Goal: Task Accomplishment & Management: Complete application form

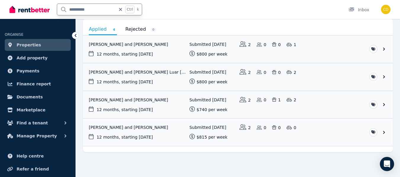
click at [94, 7] on input "**********" at bounding box center [86, 9] width 59 height 11
click at [121, 10] on icon at bounding box center [121, 9] width 6 height 5
click at [84, 12] on input "text" at bounding box center [90, 9] width 66 height 11
type input "****"
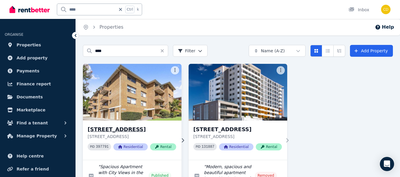
click at [121, 127] on h3 "[STREET_ADDRESS]" at bounding box center [132, 130] width 89 height 8
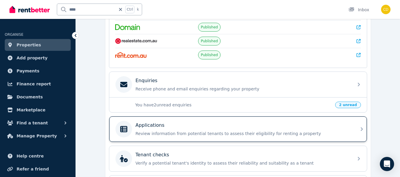
scroll to position [178, 0]
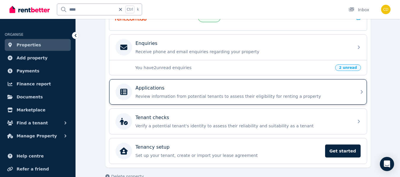
click at [185, 94] on p "Review information from potential tenants to assess their eligibility for renti…" at bounding box center [243, 97] width 214 height 6
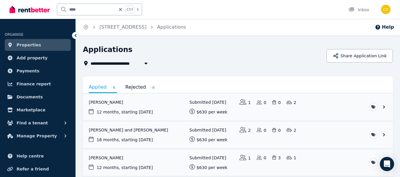
click at [44, 43] on link "Properties" at bounding box center [38, 45] width 66 height 12
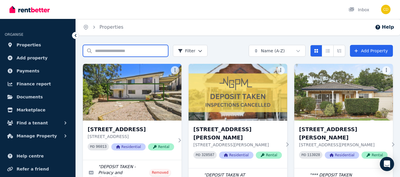
drag, startPoint x: 114, startPoint y: 49, endPoint x: 114, endPoint y: 45, distance: 4.1
click at [114, 45] on input "Search properties" at bounding box center [125, 51] width 85 height 12
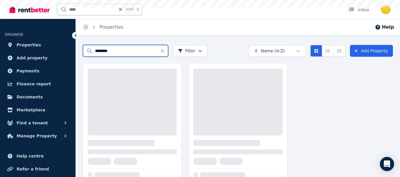
type input "********"
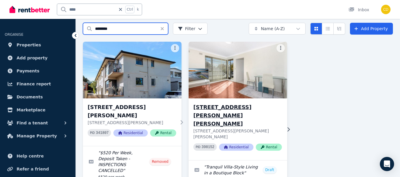
scroll to position [56, 0]
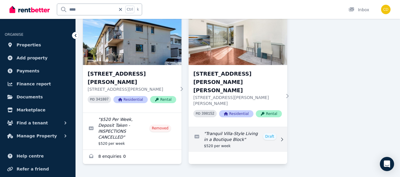
click at [228, 127] on link "Edit listing: Tranquil Villa-Style Living in a Boutique Block" at bounding box center [238, 139] width 99 height 25
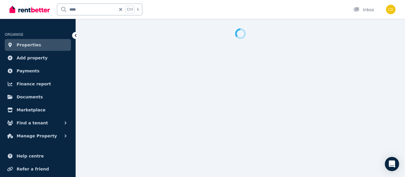
select select "***"
select select "**********"
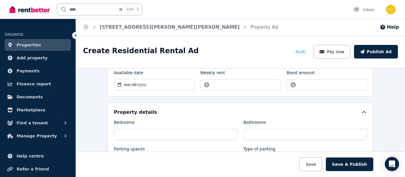
scroll to position [237, 0]
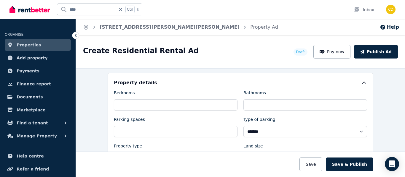
click at [245, 62] on div "Create Residential Rental Ad Draft Pay now Publish Ad" at bounding box center [240, 52] width 329 height 33
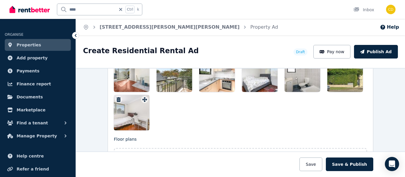
scroll to position [770, 0]
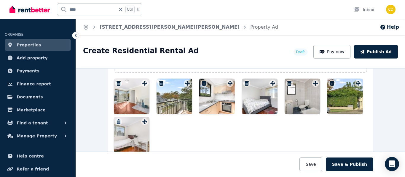
drag, startPoint x: 127, startPoint y: 96, endPoint x: 142, endPoint y: 84, distance: 19.3
click at [144, 91] on div at bounding box center [132, 97] width 36 height 36
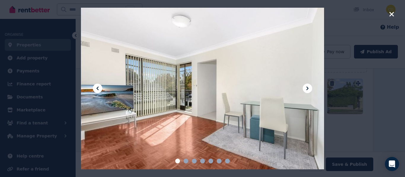
click at [396, 12] on div at bounding box center [202, 88] width 405 height 177
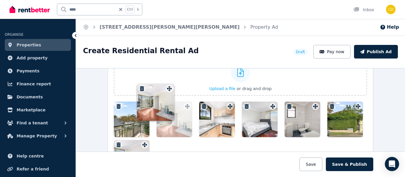
drag, startPoint x: 144, startPoint y: 87, endPoint x: 170, endPoint y: 87, distance: 26.1
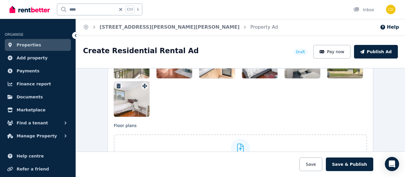
scroll to position [776, 0]
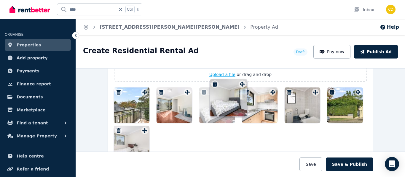
drag, startPoint x: 270, startPoint y: 79, endPoint x: 241, endPoint y: 85, distance: 30.1
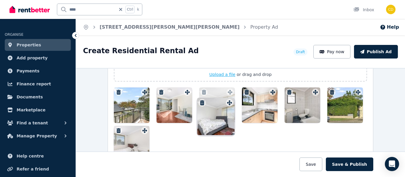
click at [241, 80] on div "Photos Upload a file or drag and drop To pick up a draggable item, press the sp…" at bounding box center [240, 97] width 253 height 129
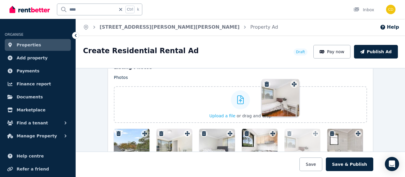
scroll to position [711, 0]
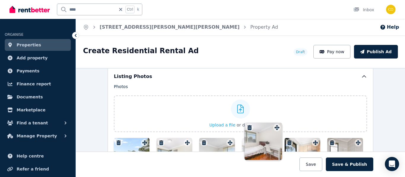
drag, startPoint x: 142, startPoint y: 112, endPoint x: 273, endPoint y: 125, distance: 131.9
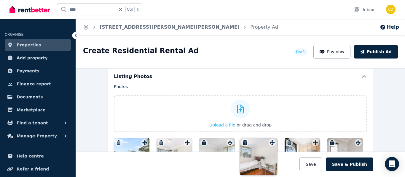
click at [273, 125] on div "Photos Upload a file or drag and drop To pick up a draggable item, press the sp…" at bounding box center [240, 148] width 253 height 129
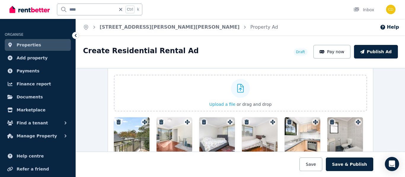
scroll to position [770, 0]
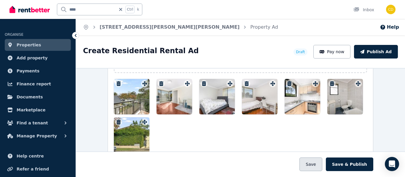
click at [318, 167] on button "Save" at bounding box center [310, 165] width 23 height 14
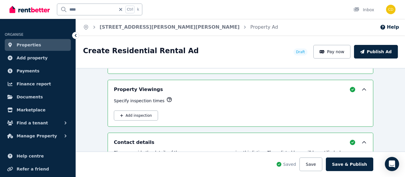
scroll to position [935, 0]
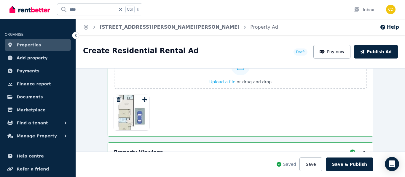
click at [123, 111] on div at bounding box center [132, 113] width 36 height 36
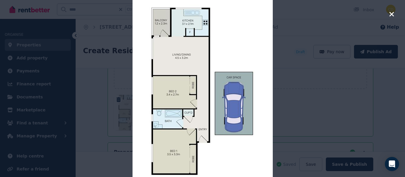
click at [391, 11] on icon "button" at bounding box center [391, 14] width 5 height 7
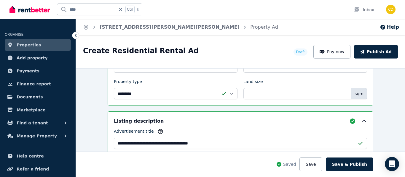
scroll to position [283, 0]
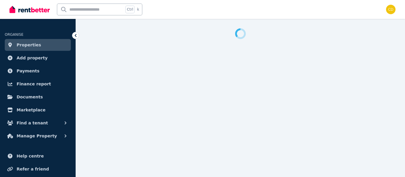
select select "***"
select select "**********"
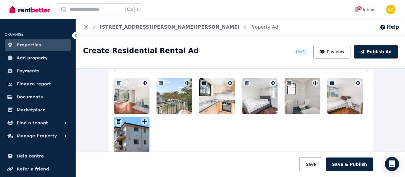
scroll to position [770, 0]
click at [131, 123] on div at bounding box center [132, 135] width 36 height 36
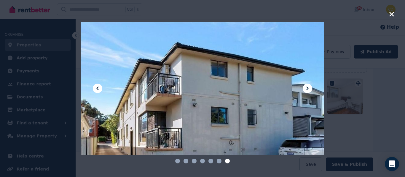
click at [391, 14] on icon "button" at bounding box center [391, 14] width 4 height 4
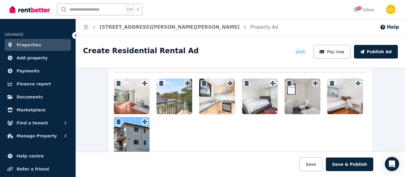
drag, startPoint x: 141, startPoint y: 126, endPoint x: 143, endPoint y: 124, distance: 3.1
click at [143, 124] on div at bounding box center [132, 135] width 36 height 36
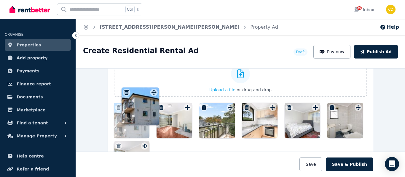
scroll to position [738, 0]
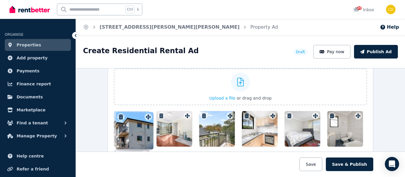
drag, startPoint x: 143, startPoint y: 124, endPoint x: 148, endPoint y: 114, distance: 11.0
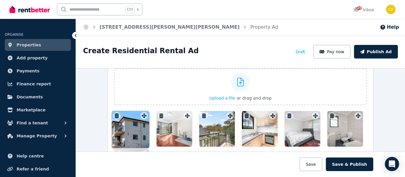
click at [148, 114] on div "Photos Upload a file or drag and drop To pick up a draggable item, press the sp…" at bounding box center [240, 121] width 253 height 129
click at [224, 97] on span "Upload a file" at bounding box center [222, 98] width 26 height 5
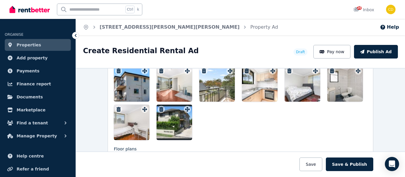
scroll to position [783, 0]
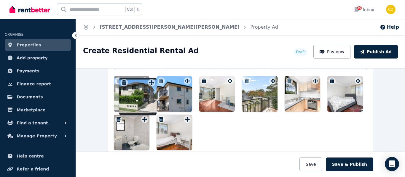
drag, startPoint x: 185, startPoint y: 112, endPoint x: 150, endPoint y: 80, distance: 46.8
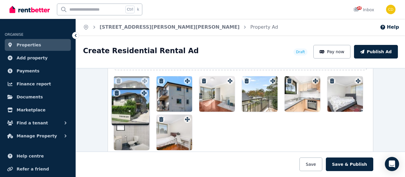
click at [150, 80] on div "Photos Upload a file or drag and drop Uploaded " WhatsApp Image 2025-08-25 at 1…" at bounding box center [240, 86] width 253 height 129
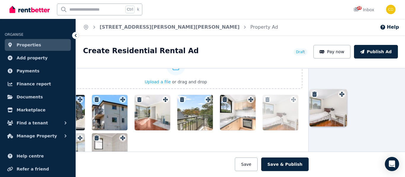
scroll to position [753, 65]
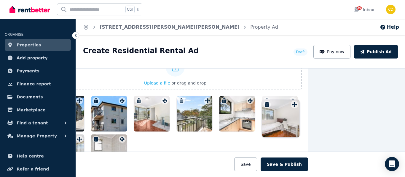
drag, startPoint x: 184, startPoint y: 132, endPoint x: 288, endPoint y: 104, distance: 107.6
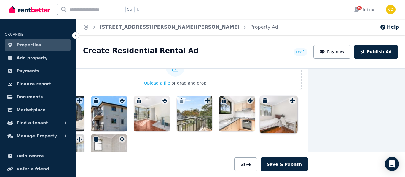
click at [292, 99] on icon at bounding box center [293, 101] width 6 height 5
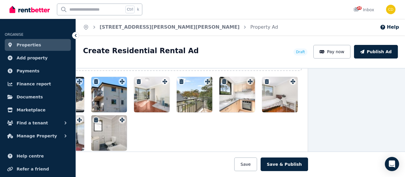
scroll to position [782, 65]
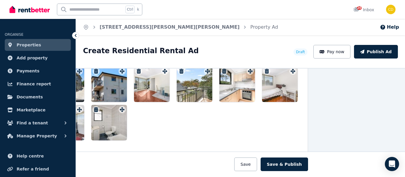
click at [151, 155] on div at bounding box center [174, 164] width 533 height 25
drag, startPoint x: 166, startPoint y: 137, endPoint x: 205, endPoint y: 130, distance: 39.2
click at [211, 129] on div at bounding box center [175, 104] width 253 height 74
click at [78, 34] on icon at bounding box center [76, 36] width 6 height 6
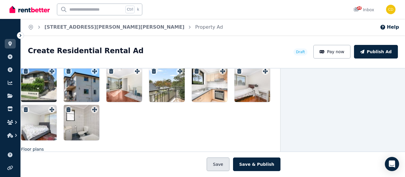
click at [222, 167] on button "Save" at bounding box center [217, 165] width 23 height 14
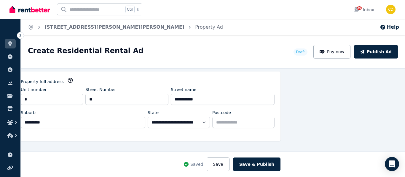
scroll to position [0, 65]
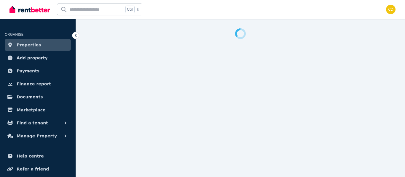
select select "***"
select select "**********"
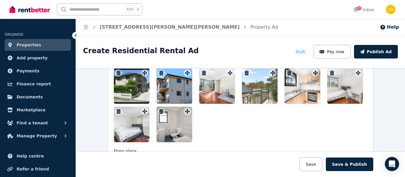
scroll to position [770, 0]
